Goal: Entertainment & Leisure: Consume media (video, audio)

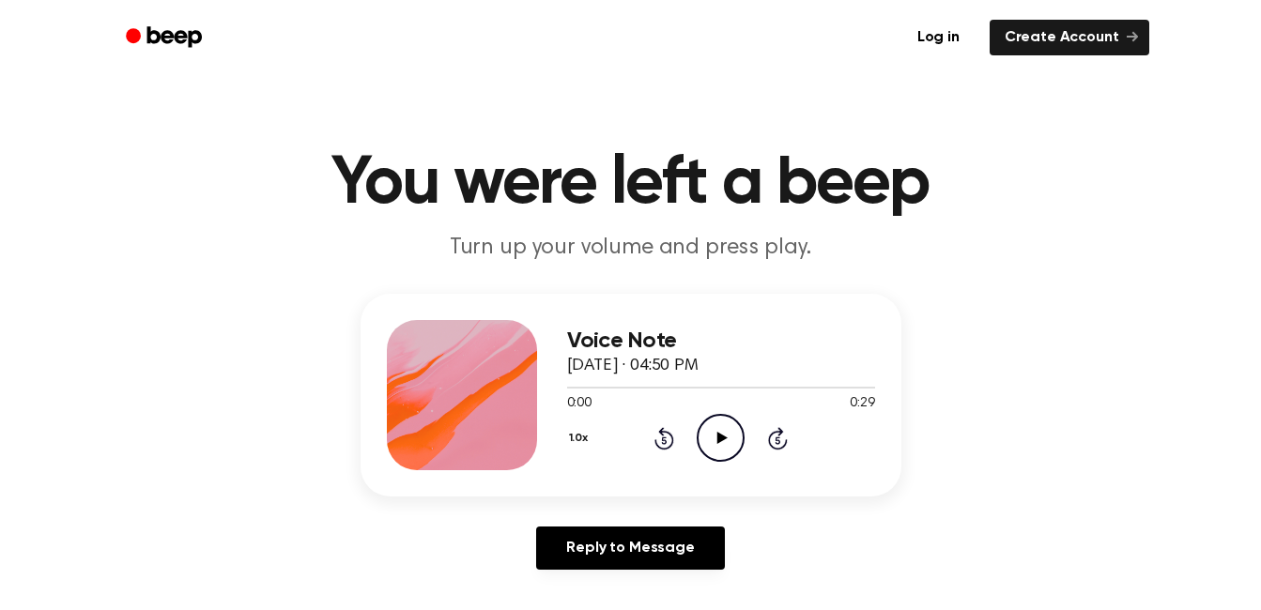
click at [730, 446] on icon "Play Audio" at bounding box center [721, 438] width 48 height 48
click at [732, 428] on icon "Play Audio" at bounding box center [721, 438] width 48 height 48
click at [713, 446] on icon "Play Audio" at bounding box center [721, 438] width 48 height 48
click at [729, 435] on icon "Pause Audio" at bounding box center [721, 438] width 48 height 48
click at [694, 432] on div "1.0x Rewind 5 seconds Play Audio Skip 5 seconds" at bounding box center [721, 438] width 308 height 48
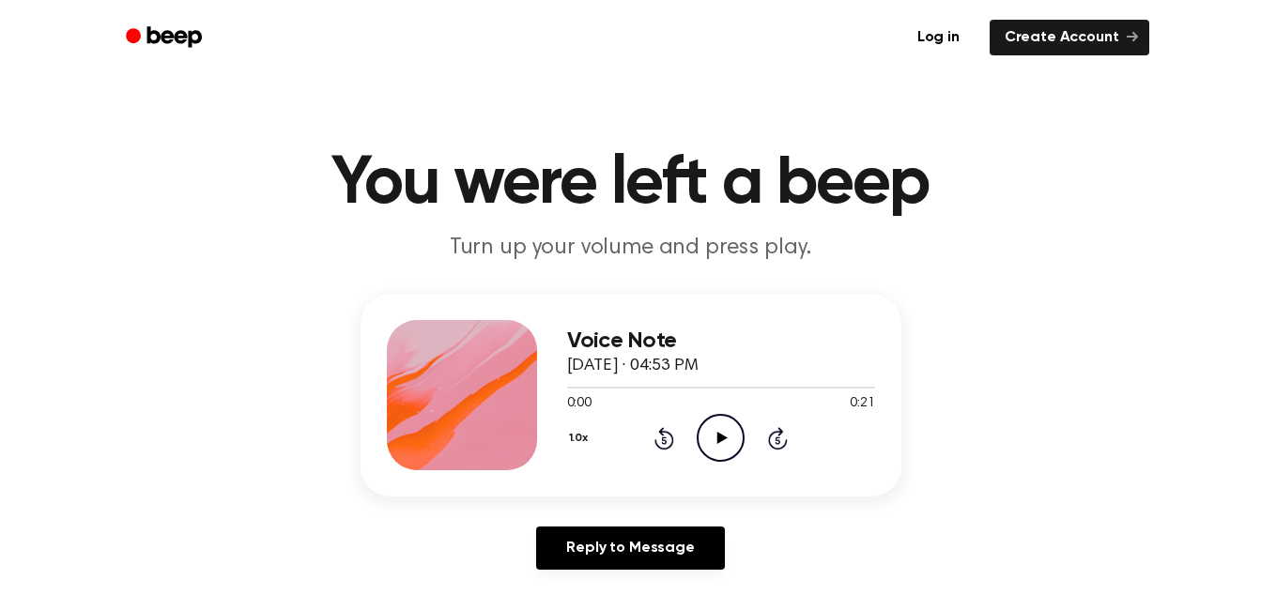
drag, startPoint x: 727, startPoint y: 436, endPoint x: 723, endPoint y: 421, distance: 15.7
click at [723, 421] on icon "Play Audio" at bounding box center [721, 438] width 48 height 48
click at [726, 436] on icon "Play Audio" at bounding box center [721, 438] width 48 height 48
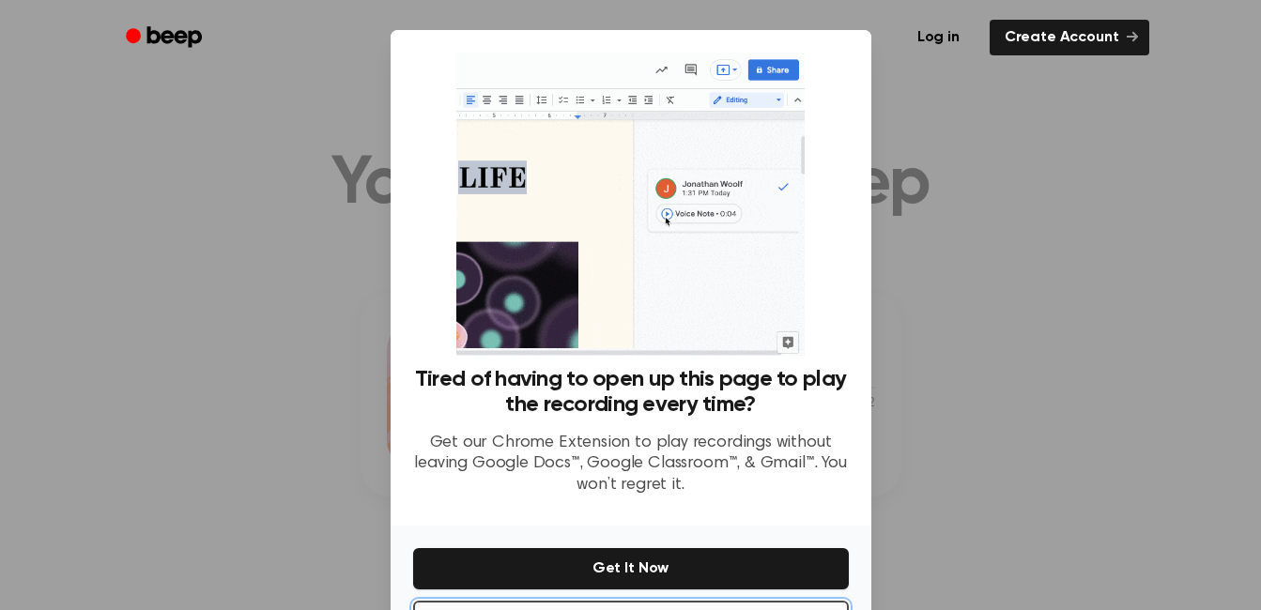
click at [708, 605] on button "No Thanks" at bounding box center [631, 621] width 436 height 41
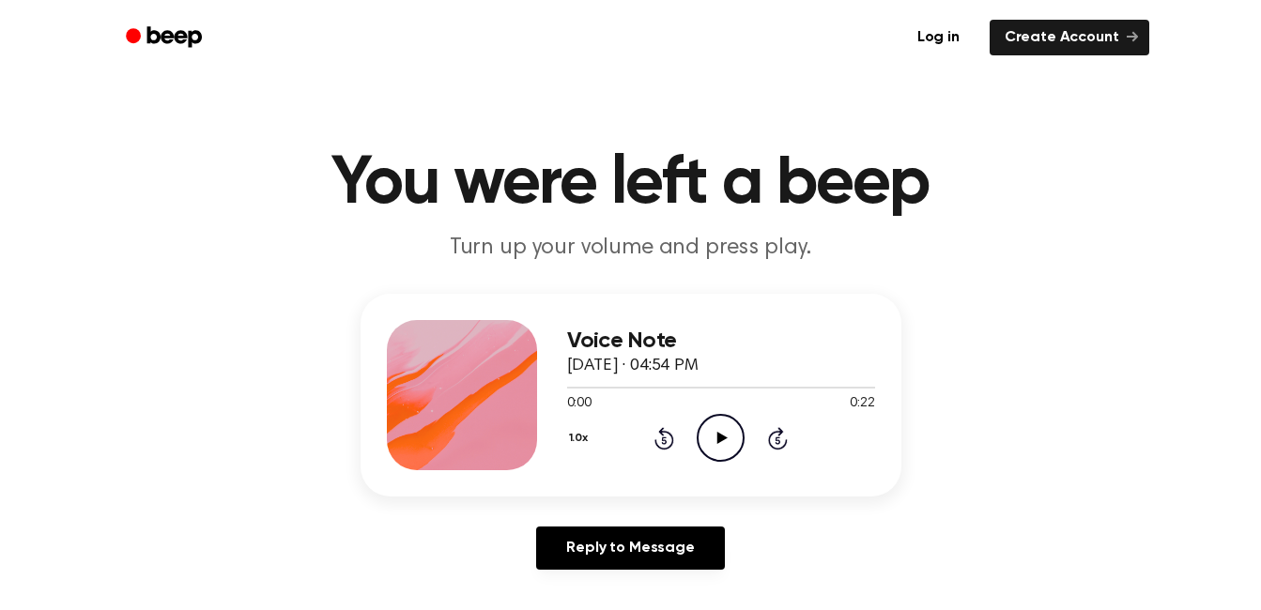
click at [722, 433] on icon "Play Audio" at bounding box center [721, 438] width 48 height 48
click at [722, 433] on icon at bounding box center [720, 438] width 8 height 12
click at [722, 433] on icon "Play Audio" at bounding box center [721, 438] width 48 height 48
click at [709, 431] on icon "Play Audio" at bounding box center [721, 438] width 48 height 48
click at [722, 439] on icon at bounding box center [722, 438] width 10 height 12
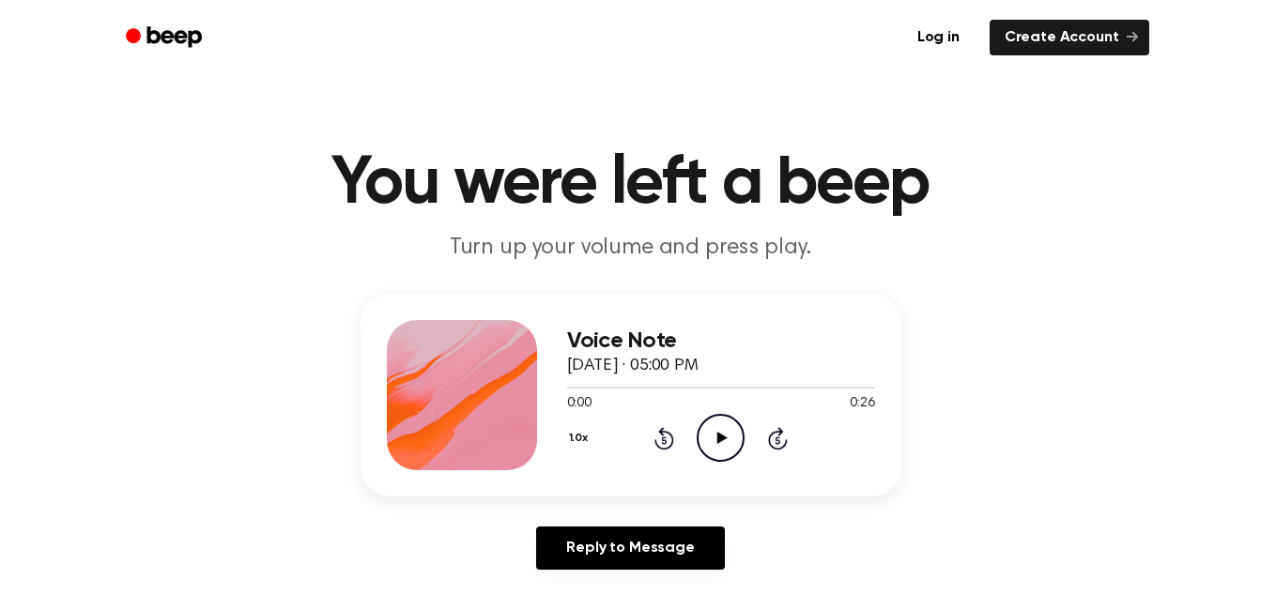
click at [704, 413] on div "0:00 0:26" at bounding box center [721, 404] width 308 height 20
click at [712, 427] on icon "Play Audio" at bounding box center [721, 438] width 48 height 48
click at [724, 436] on icon "Play Audio" at bounding box center [721, 438] width 48 height 48
click at [735, 442] on icon "Play Audio" at bounding box center [721, 438] width 48 height 48
click at [722, 453] on icon "Play Audio" at bounding box center [721, 438] width 48 height 48
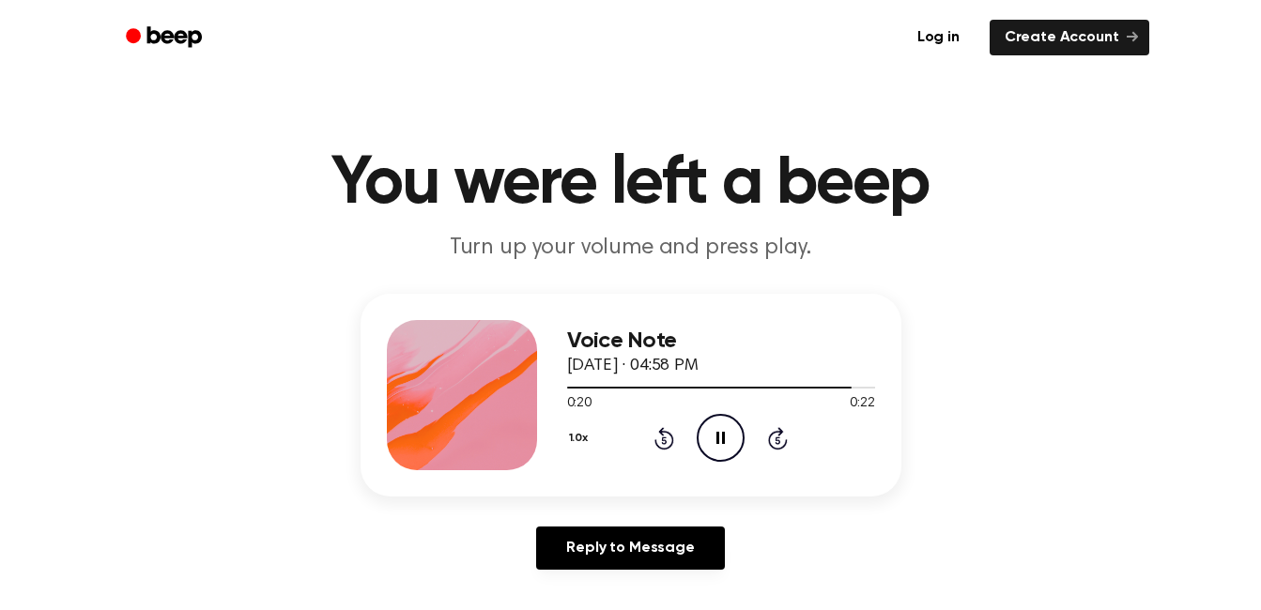
click at [720, 440] on icon "Pause Audio" at bounding box center [721, 438] width 48 height 48
click at [715, 436] on icon "Play Audio" at bounding box center [721, 438] width 48 height 48
click at [715, 439] on icon "Play Audio" at bounding box center [721, 438] width 48 height 48
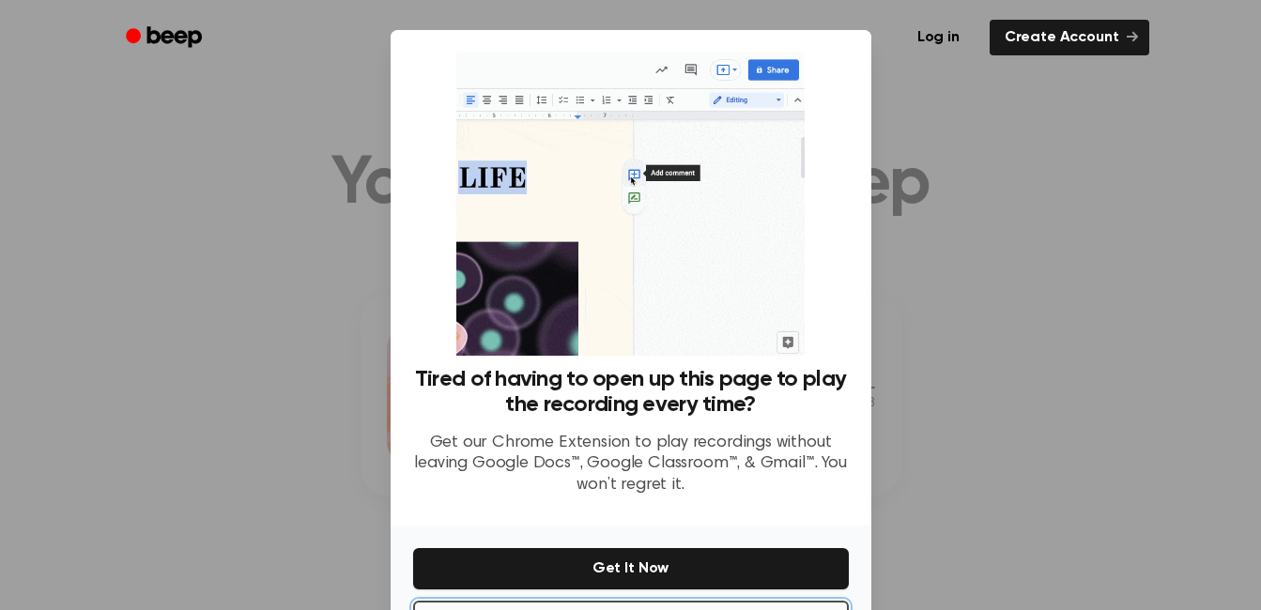
click at [605, 606] on button "No Thanks" at bounding box center [631, 621] width 436 height 41
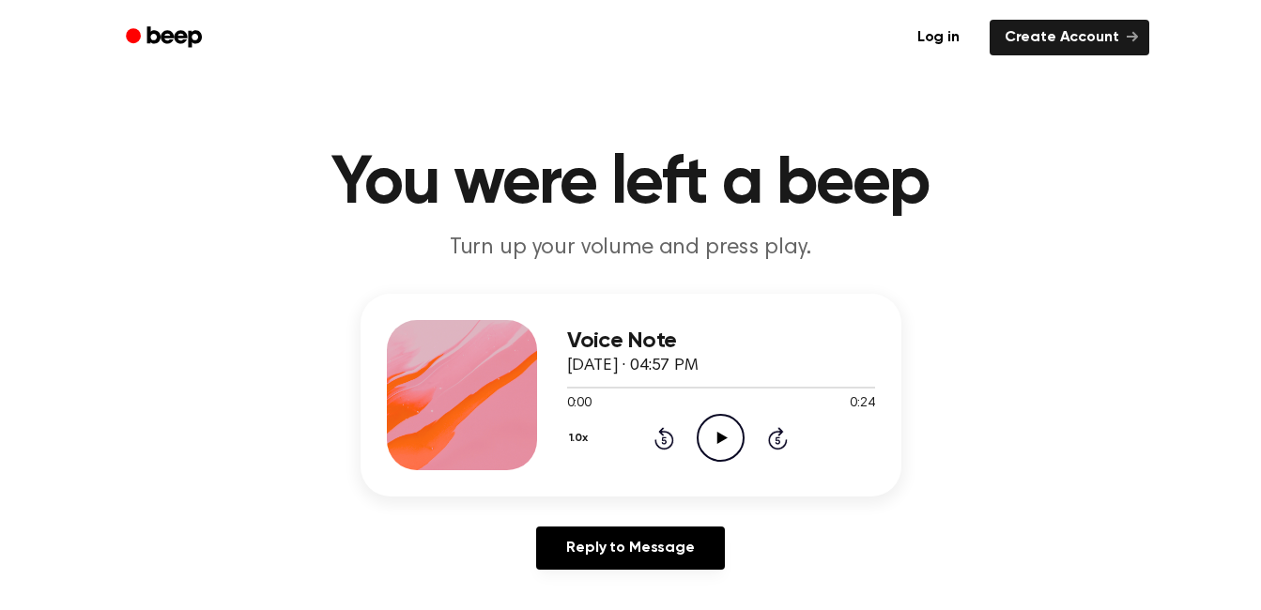
click at [715, 433] on icon "Play Audio" at bounding box center [721, 438] width 48 height 48
